Goal: Information Seeking & Learning: Learn about a topic

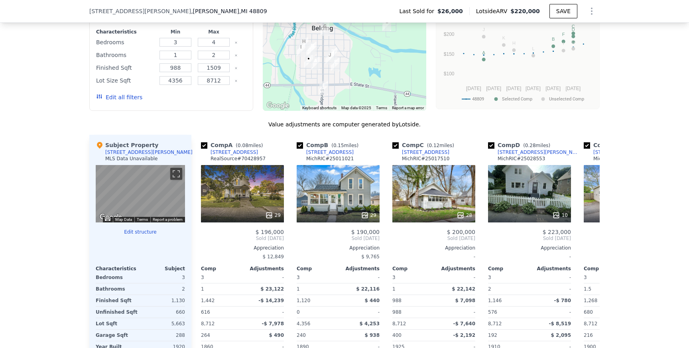
scroll to position [695, 0]
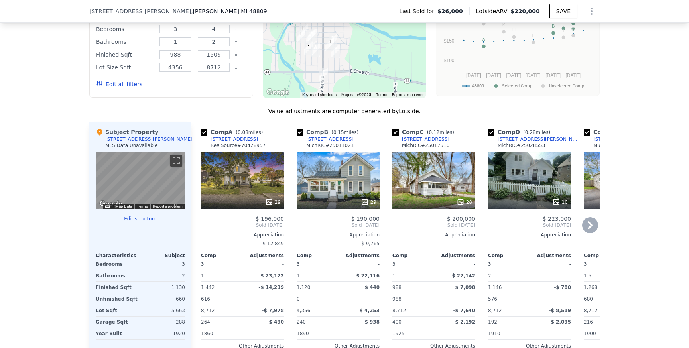
click at [326, 139] on div "[STREET_ADDRESS]" at bounding box center [329, 139] width 47 height 6
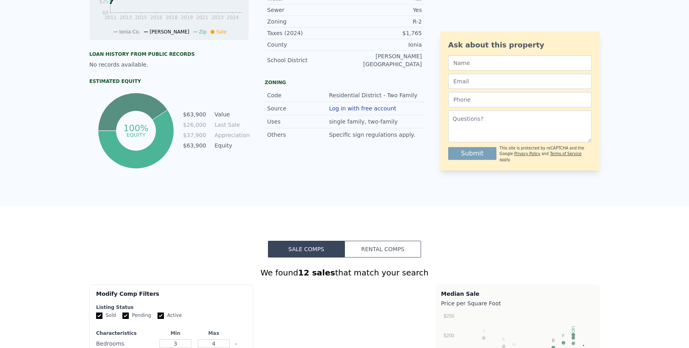
scroll to position [0, 0]
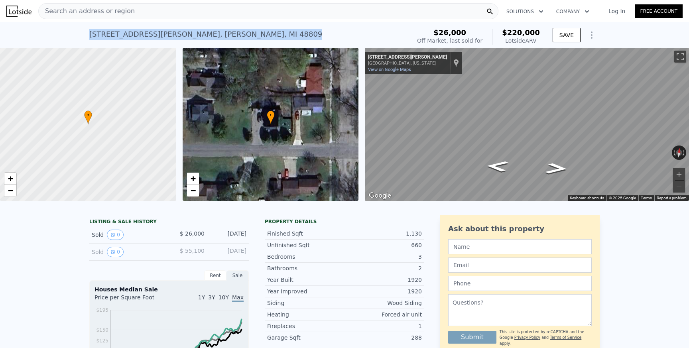
drag, startPoint x: 209, startPoint y: 35, endPoint x: 90, endPoint y: 39, distance: 118.9
click at [90, 39] on div "310 W Mary St , Belding , MI 48809 Sold Mar 2009 for $26k (~ARV $220k )" at bounding box center [248, 37] width 318 height 22
copy div "310 W Mary St , Belding , MI 48809"
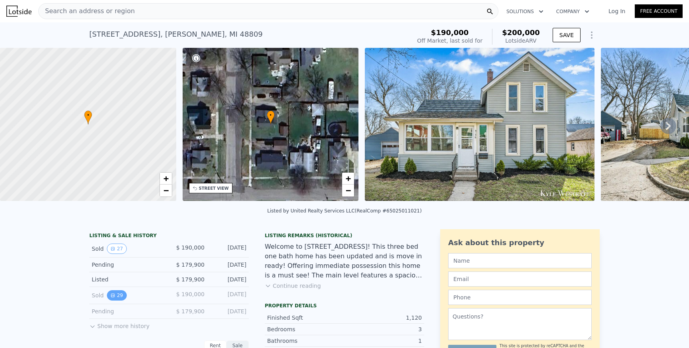
click at [114, 294] on icon "View historical data" at bounding box center [112, 295] width 5 height 5
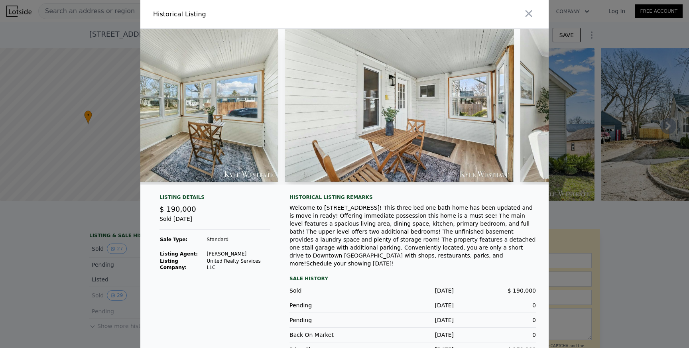
scroll to position [0, 1288]
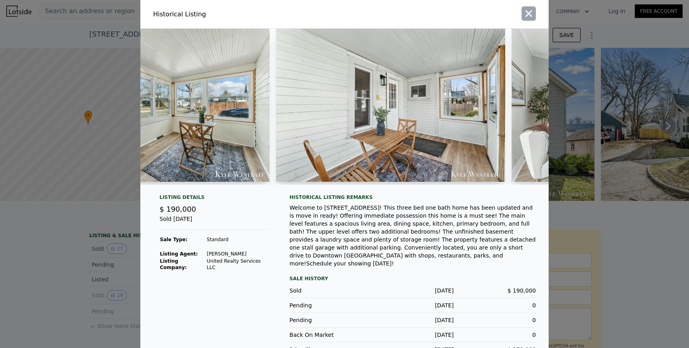
click at [527, 16] on icon "button" at bounding box center [528, 13] width 11 height 11
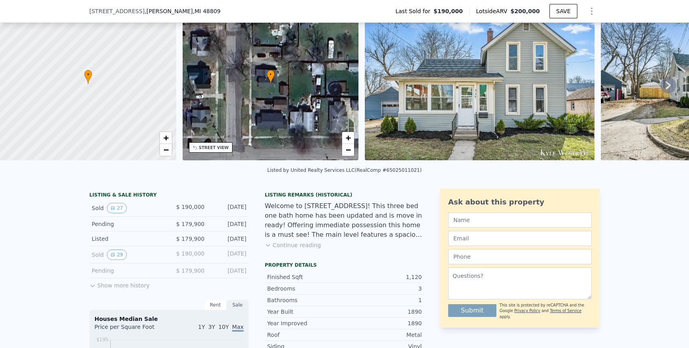
scroll to position [38, 0]
click at [100, 283] on button "Show more history" at bounding box center [119, 283] width 60 height 11
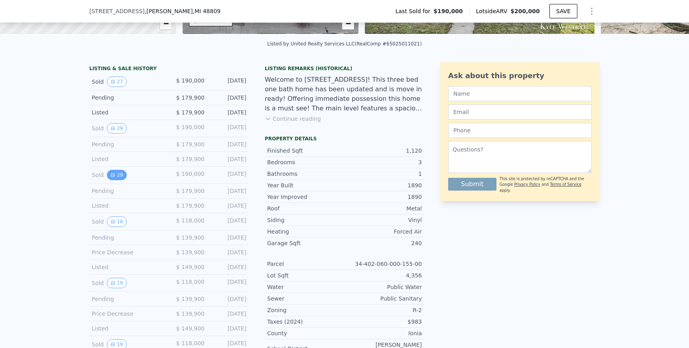
scroll to position [166, 0]
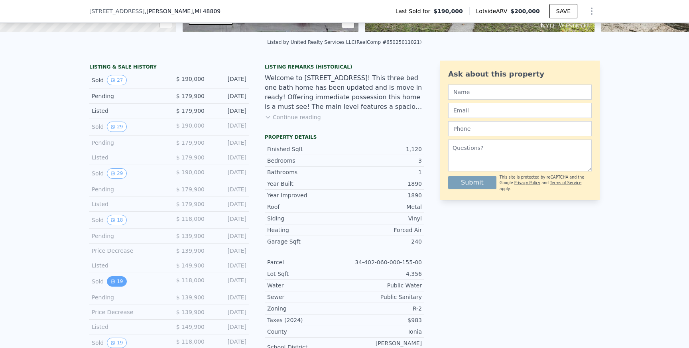
click at [115, 281] on button "19" at bounding box center [117, 281] width 20 height 10
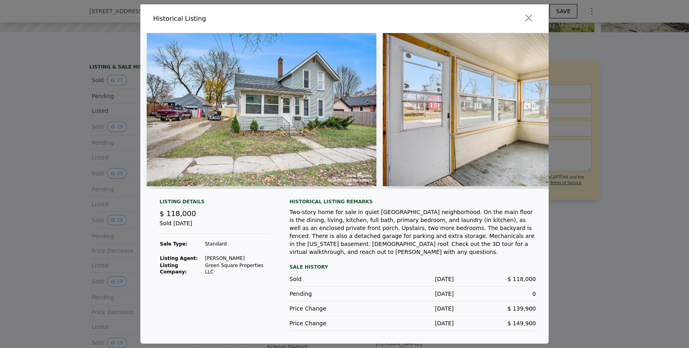
click at [296, 115] on img at bounding box center [262, 109] width 230 height 153
click at [313, 131] on img at bounding box center [262, 109] width 230 height 153
click at [433, 136] on img at bounding box center [498, 109] width 230 height 153
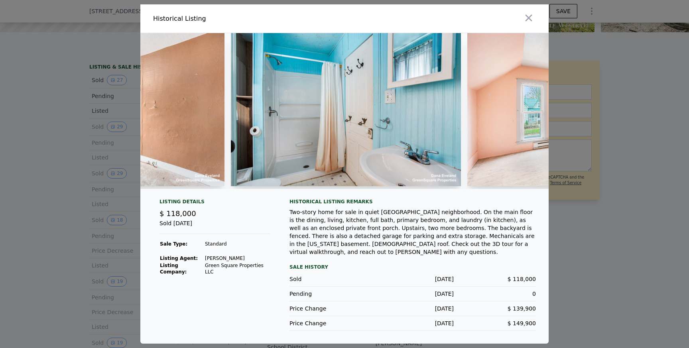
scroll to position [0, 2287]
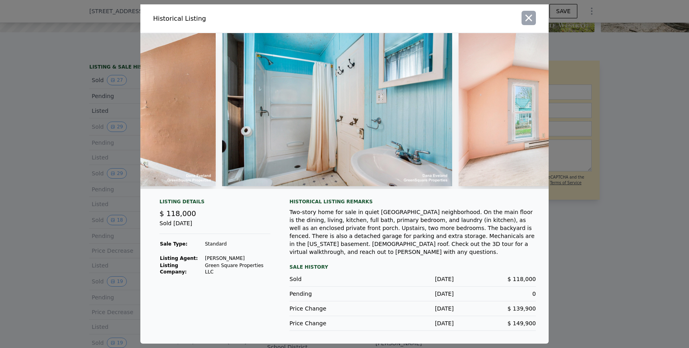
click at [528, 22] on icon "button" at bounding box center [529, 18] width 7 height 7
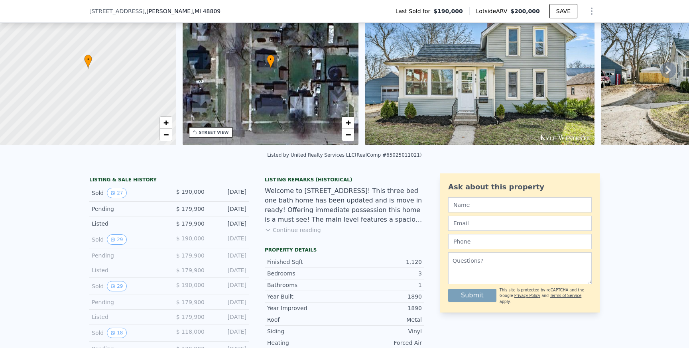
scroll to position [0, 0]
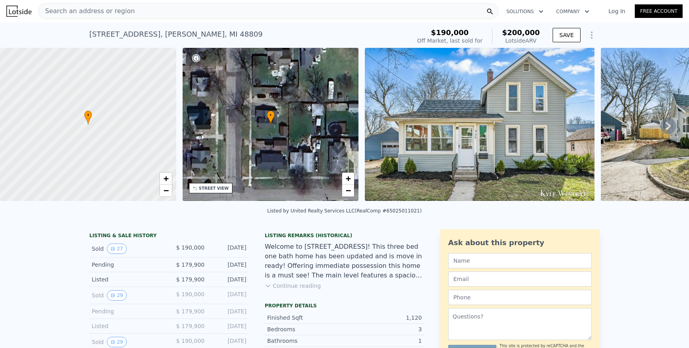
click at [486, 110] on img at bounding box center [480, 124] width 230 height 153
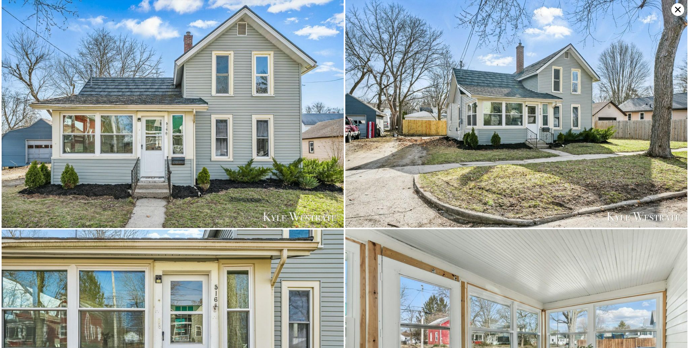
click at [675, 10] on icon at bounding box center [678, 9] width 13 height 13
